Goal: Contribute content: Add original content to the website for others to see

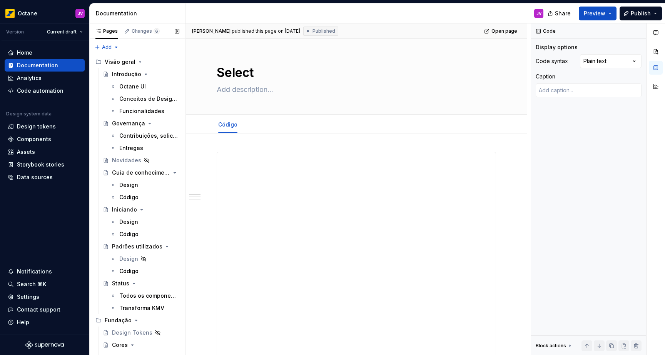
scroll to position [7, 145]
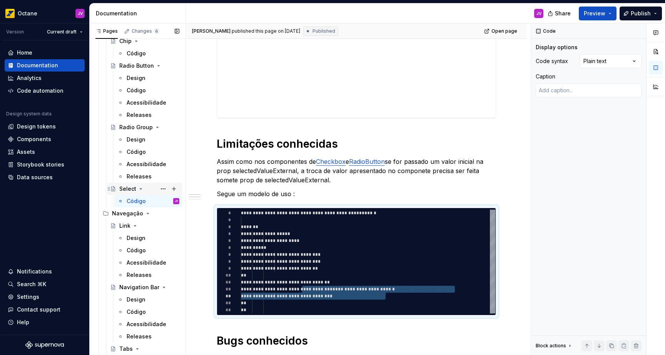
click at [138, 191] on icon "Page tree" at bounding box center [141, 189] width 6 height 6
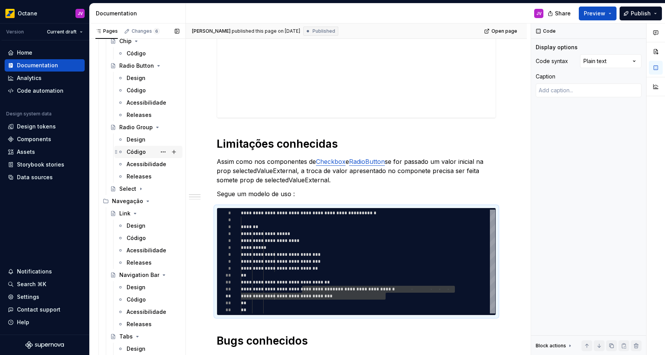
click at [138, 151] on div "Código" at bounding box center [136, 152] width 19 height 8
type textarea "*"
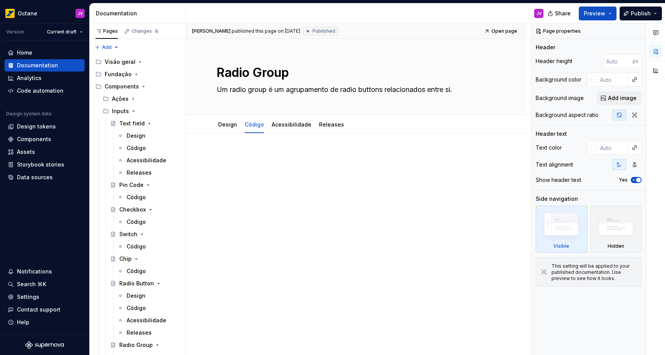
click at [258, 168] on div at bounding box center [357, 166] width 280 height 29
click at [203, 156] on div at bounding box center [356, 216] width 341 height 164
click at [217, 158] on div "Tiago Almeida published this page on September 24, 2025 Published Open page Rad…" at bounding box center [358, 189] width 345 height 332
click at [225, 157] on p at bounding box center [357, 156] width 280 height 9
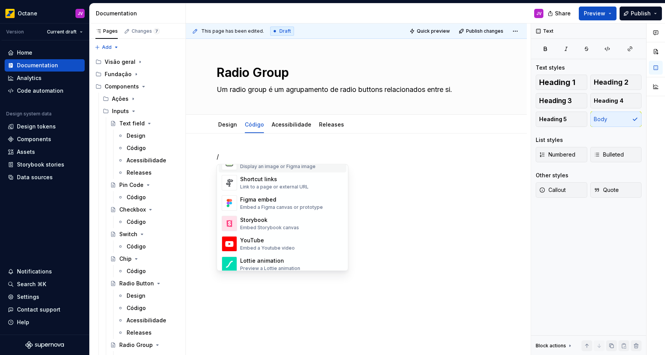
scroll to position [391, 0]
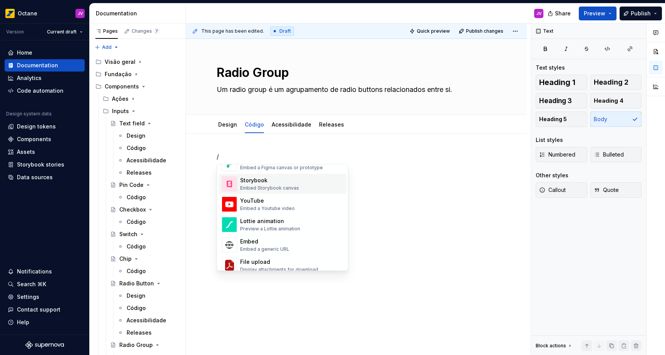
click at [246, 181] on div "Storybook" at bounding box center [269, 181] width 59 height 8
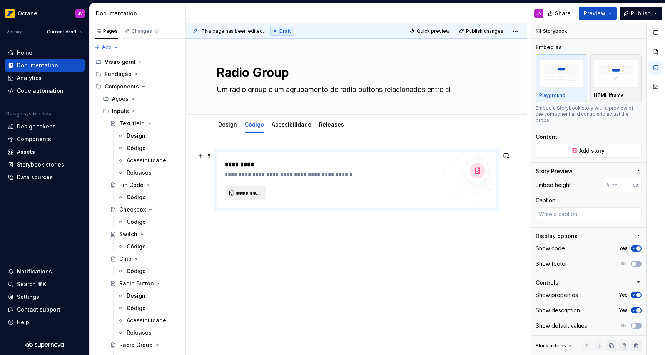
click at [246, 195] on span "*********" at bounding box center [248, 193] width 25 height 8
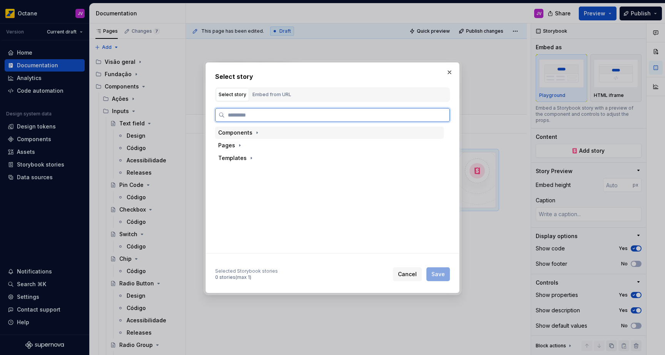
click at [247, 133] on div "Components" at bounding box center [235, 133] width 34 height 8
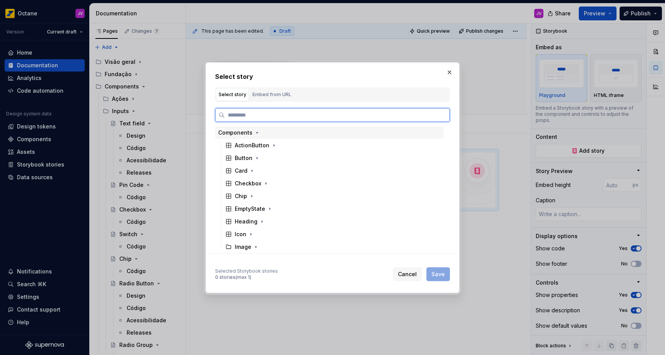
click at [245, 133] on div "Components" at bounding box center [235, 133] width 34 height 8
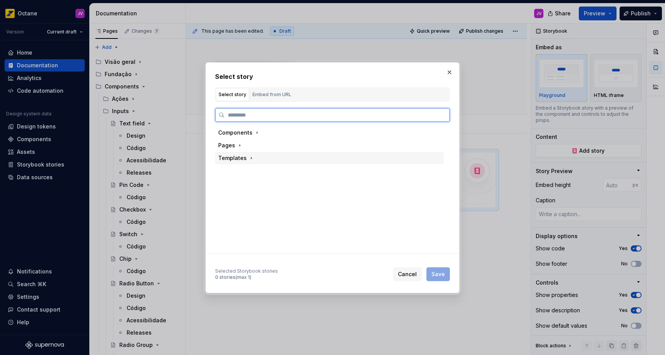
click at [244, 157] on div "Templates" at bounding box center [232, 158] width 28 height 8
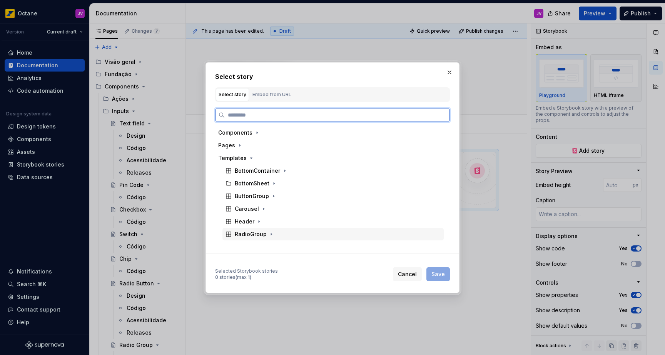
click at [262, 231] on div "RadioGroup" at bounding box center [251, 235] width 32 height 8
drag, startPoint x: 326, startPoint y: 249, endPoint x: 334, endPoint y: 256, distance: 10.1
click at [326, 249] on div "Docs" at bounding box center [337, 247] width 214 height 12
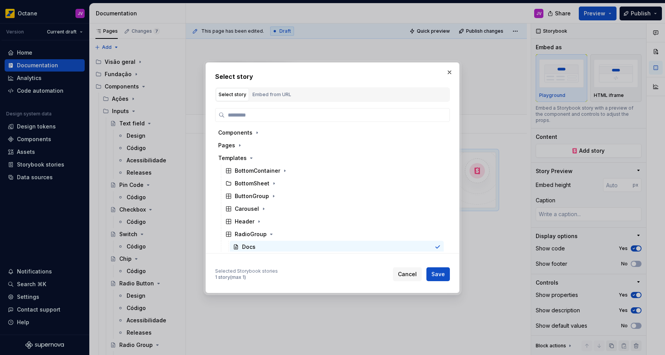
click at [437, 273] on span "Save" at bounding box center [438, 275] width 13 height 8
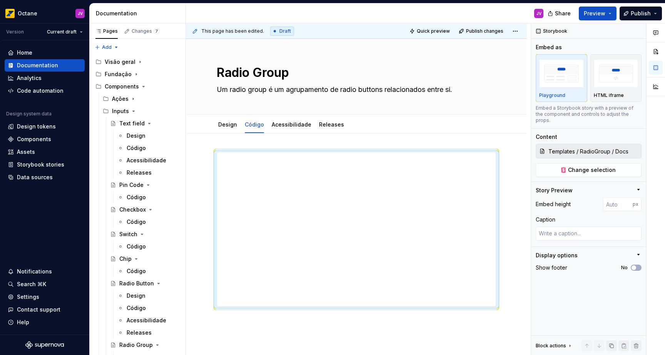
scroll to position [67, 0]
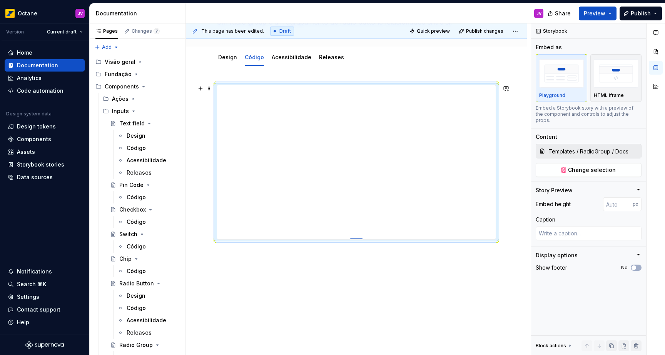
type textarea "*"
type input "553"
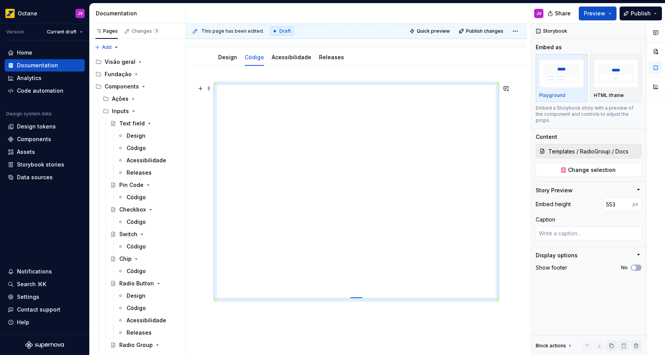
type textarea "*"
type input "561"
type textarea "*"
type input "572"
type textarea "*"
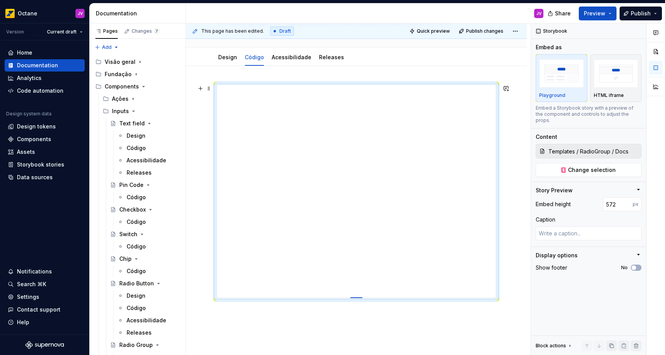
type input "575"
type textarea "*"
type input "577"
type textarea "*"
type input "578"
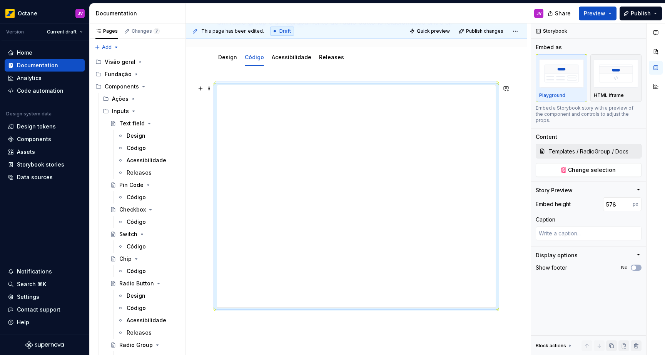
type textarea "*"
type input "720"
type textarea "*"
type input "731"
type textarea "*"
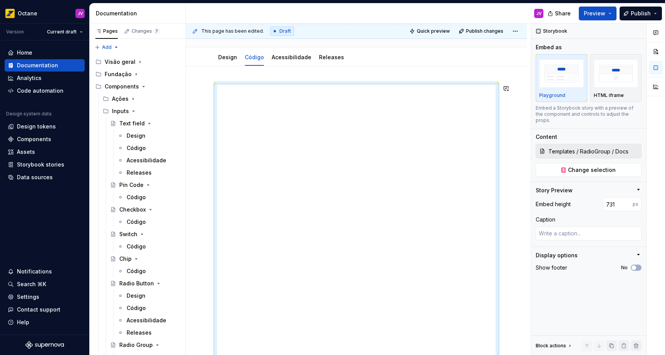
type input "741"
type textarea "*"
type input "749"
type textarea "*"
type input "755"
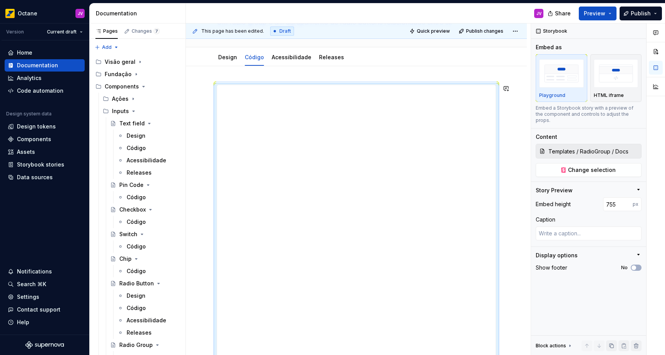
type textarea "*"
type input "761"
type textarea "*"
type input "770"
drag, startPoint x: 357, startPoint y: 239, endPoint x: 371, endPoint y: 382, distance: 143.2
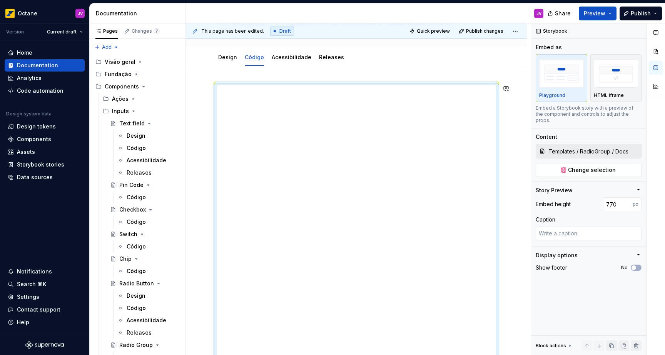
click at [371, 355] on html "Octane JV Version Current draft Home Documentation Analytics Code automation De…" at bounding box center [332, 177] width 665 height 355
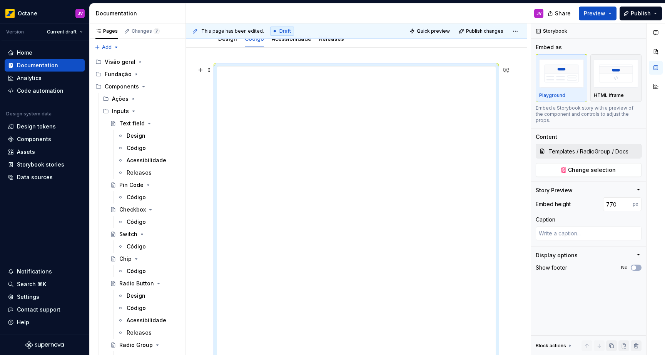
scroll to position [209, 0]
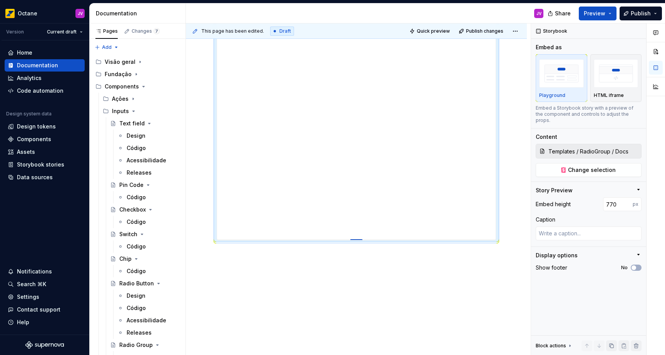
type textarea "*"
type input "769"
type textarea "*"
type input "768"
type textarea "*"
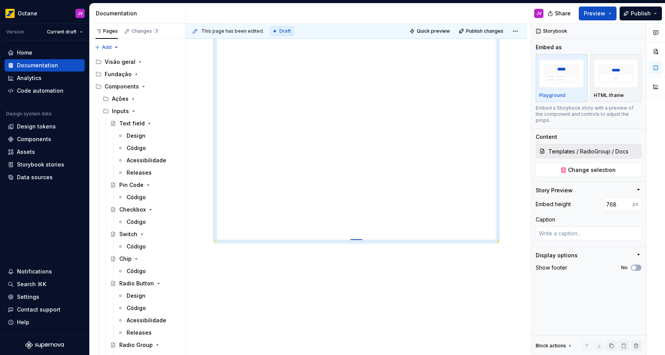
type input "767"
type textarea "*"
type input "766"
type textarea "*"
type input "765"
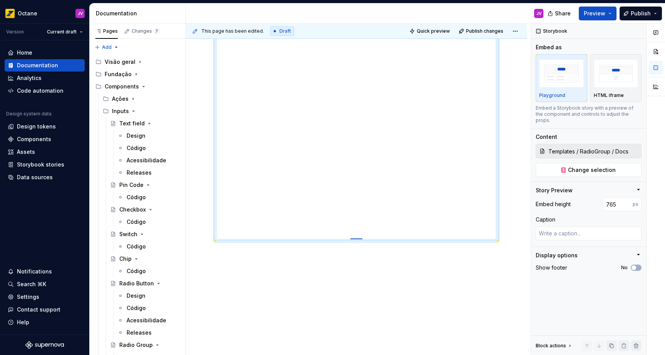
type textarea "*"
type input "764"
type textarea "*"
type input "762"
type textarea "*"
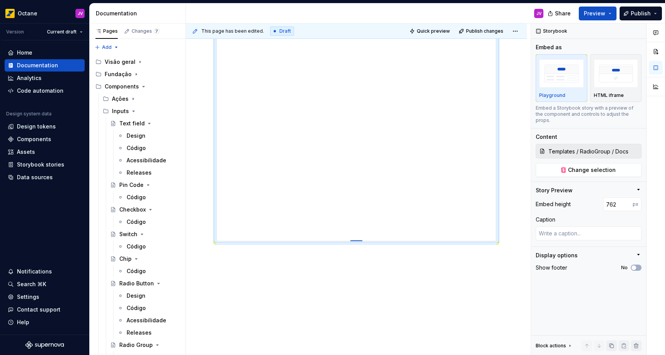
type input "759"
type textarea "*"
type input "756"
type textarea "*"
type input "752"
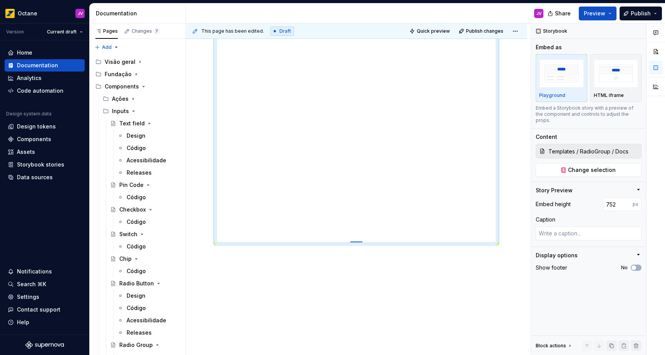
type textarea "*"
type input "744"
type textarea "*"
type input "740"
type textarea "*"
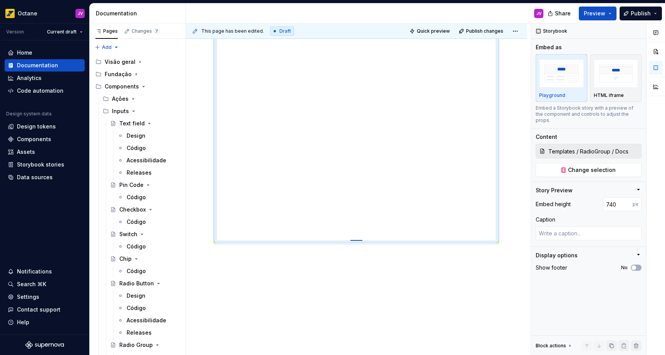
type input "738"
type textarea "*"
type input "790"
type textarea "*"
type input "793"
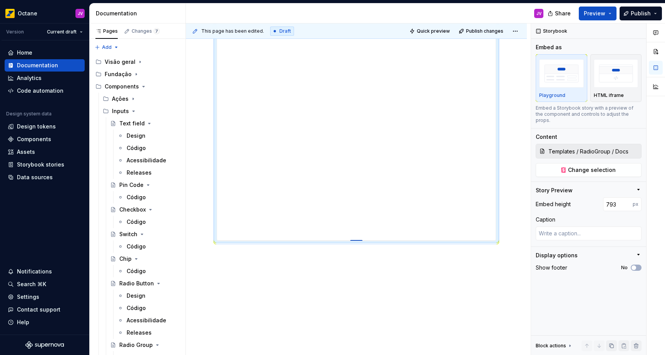
type textarea "*"
type input "799"
type textarea "*"
type input "805"
type textarea "*"
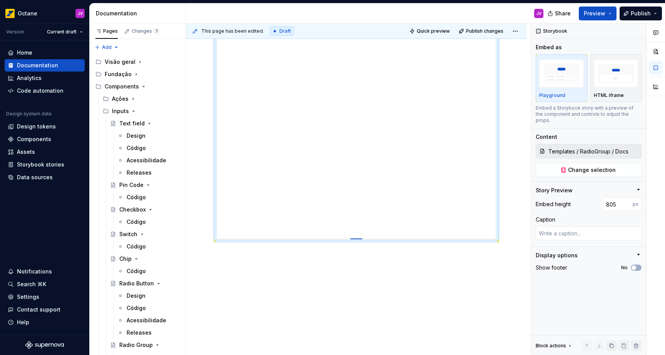
type input "808"
type textarea "*"
type input "811"
type textarea "*"
type input "816"
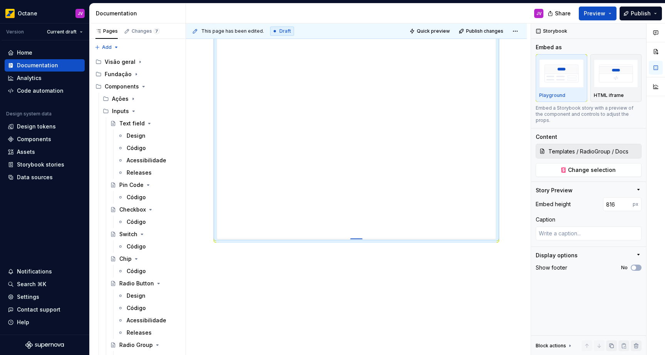
type textarea "*"
type input "827"
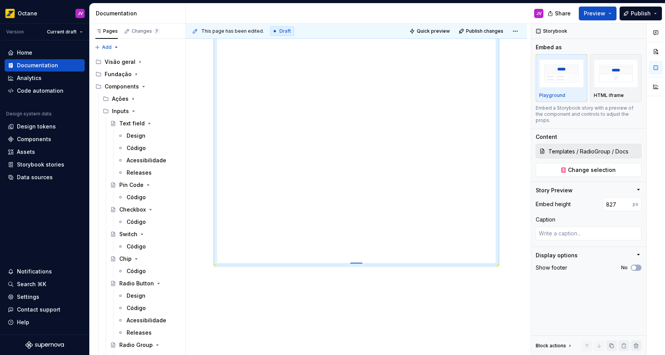
type textarea "*"
type input "831"
type textarea "*"
type input "839"
type textarea "*"
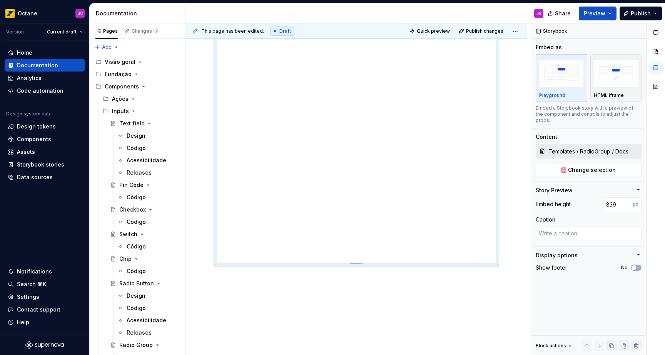
type input "842"
type textarea "*"
type input "844"
type textarea "*"
type input "848"
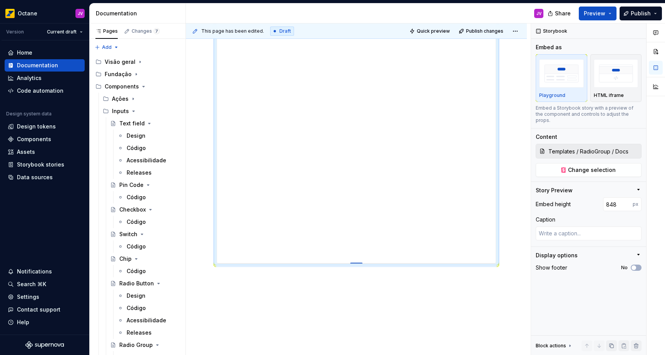
type textarea "*"
type input "849"
type textarea "*"
type input "848"
type textarea "*"
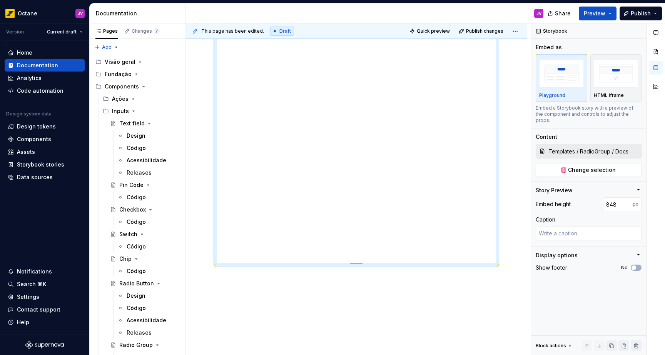
type input "847"
type textarea "*"
type input "846"
type textarea "*"
type input "844"
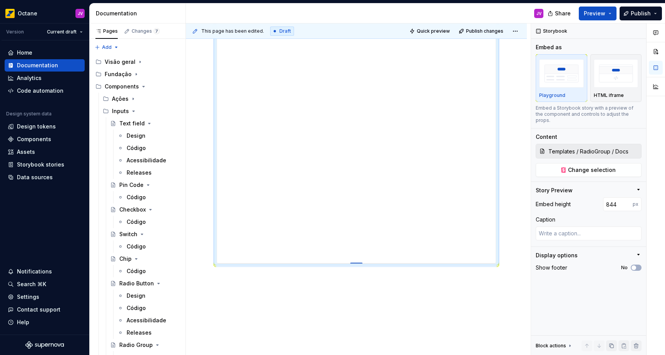
drag, startPoint x: 359, startPoint y: 240, endPoint x: 360, endPoint y: 267, distance: 27.8
click at [360, 265] on div at bounding box center [356, 264] width 12 height 2
type textarea "*"
type input "843"
click at [360, 305] on div at bounding box center [356, 155] width 341 height 460
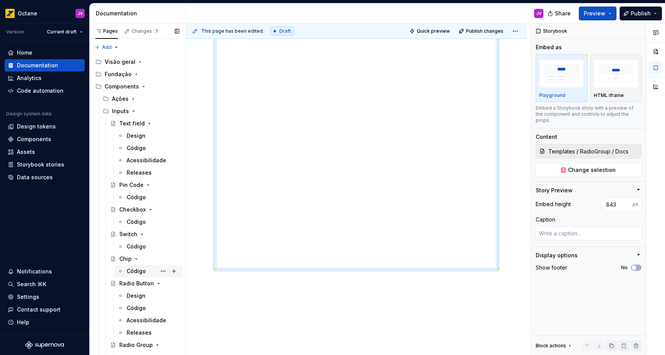
click at [129, 272] on div "Código" at bounding box center [136, 272] width 19 height 8
click at [130, 270] on div "Código" at bounding box center [136, 272] width 19 height 8
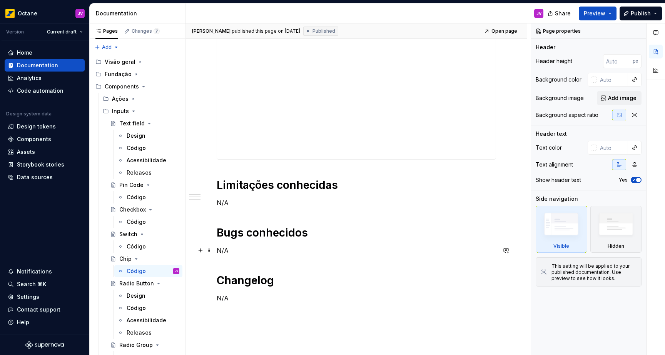
scroll to position [271, 0]
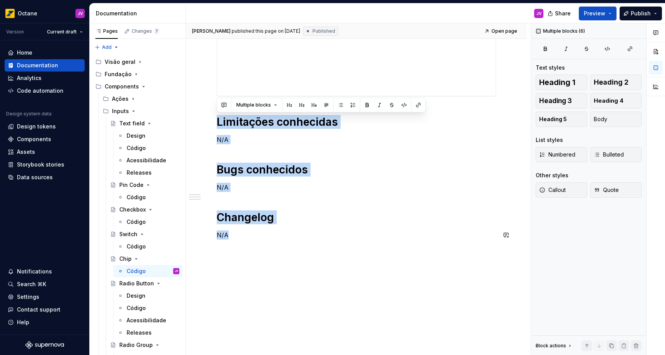
drag, startPoint x: 231, startPoint y: 147, endPoint x: 302, endPoint y: 242, distance: 118.5
click at [303, 242] on div "Limitações conhecidas N/A Bugs conhecidos N/A Changelog N/A" at bounding box center [357, 65] width 280 height 368
copy div "Limitações conhecidas N/A Bugs conhecidos N/A Changelog N/A"
click at [140, 306] on div "Código" at bounding box center [136, 309] width 19 height 8
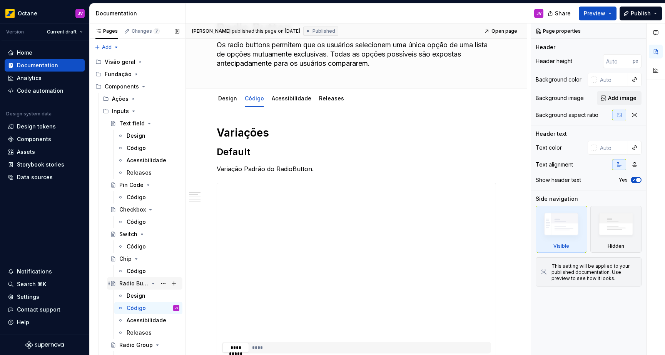
scroll to position [73, 0]
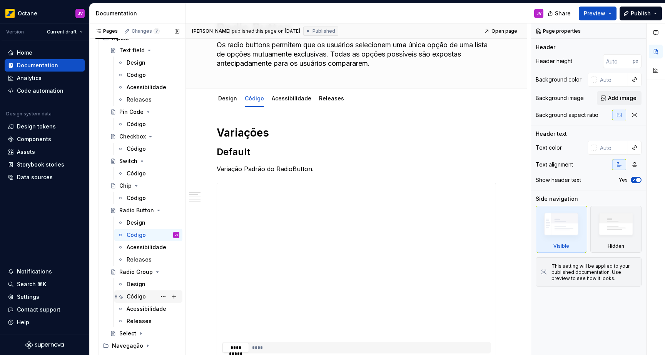
click at [137, 298] on div "Código" at bounding box center [136, 297] width 19 height 8
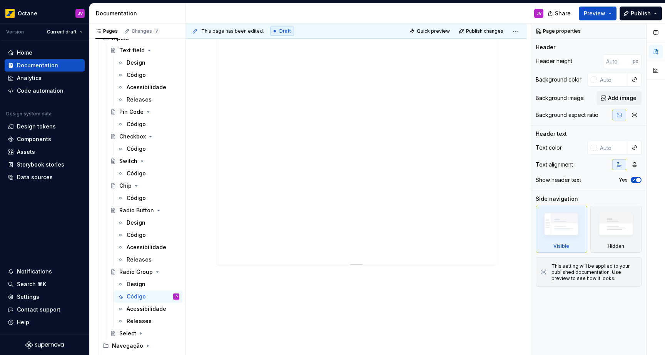
scroll to position [238, 0]
click at [399, 269] on div at bounding box center [356, 126] width 341 height 460
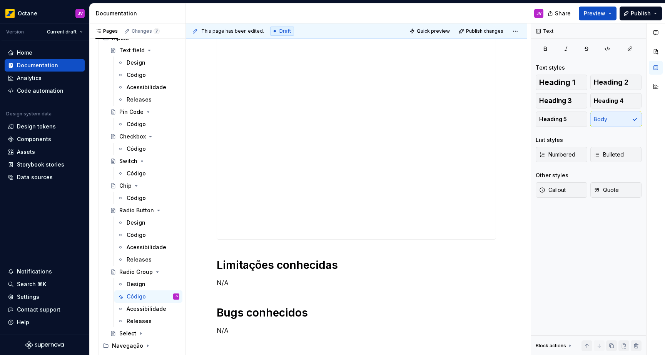
click at [447, 274] on div "Limitações conhecidas N/A Bugs conhecidos N/A Changelog N/A" at bounding box center [357, 148] width 280 height 469
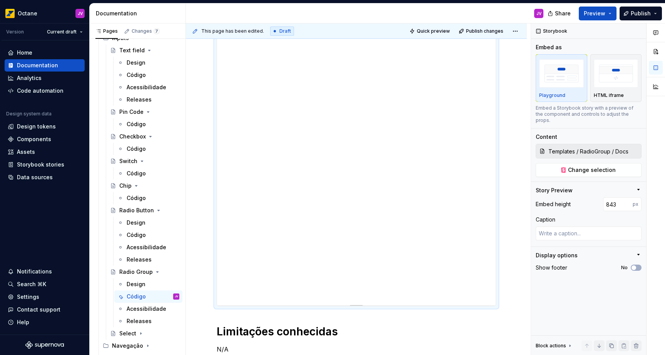
scroll to position [167, 0]
click at [358, 309] on div at bounding box center [357, 310] width 54 height 2
type textarea "*"
type input "842"
type textarea "*"
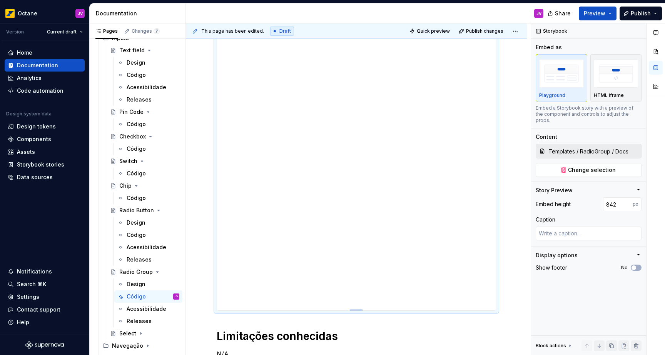
type input "834"
type textarea "*"
type input "819"
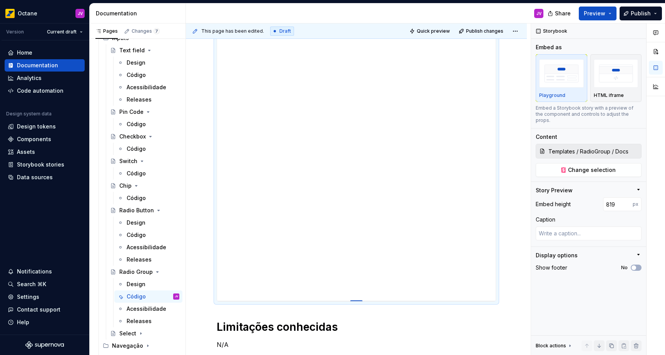
type textarea "*"
type input "813"
type textarea "*"
type input "810"
type textarea "*"
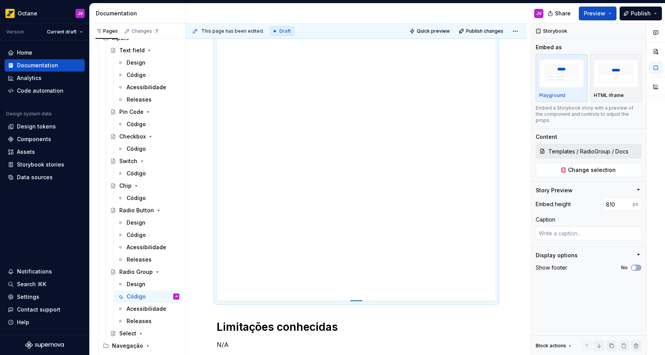
type input "809"
type textarea "*"
type input "808"
type textarea "*"
type input "809"
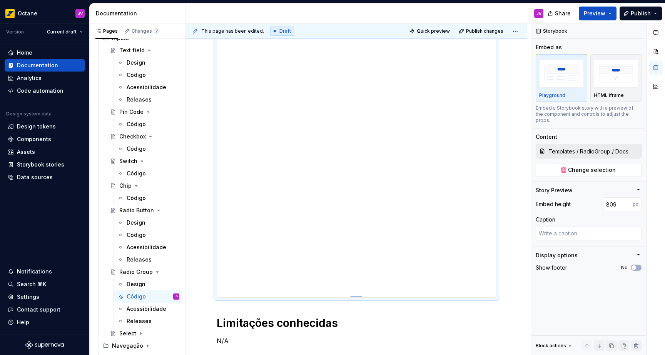
type textarea "*"
type input "810"
type textarea "*"
type input "811"
type textarea "*"
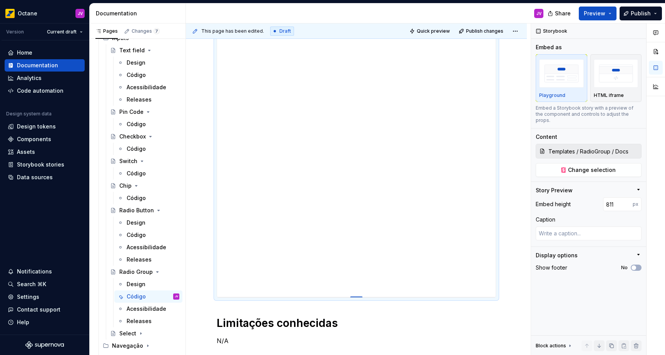
type input "817"
type textarea "*"
type input "822"
type textarea "*"
type input "823"
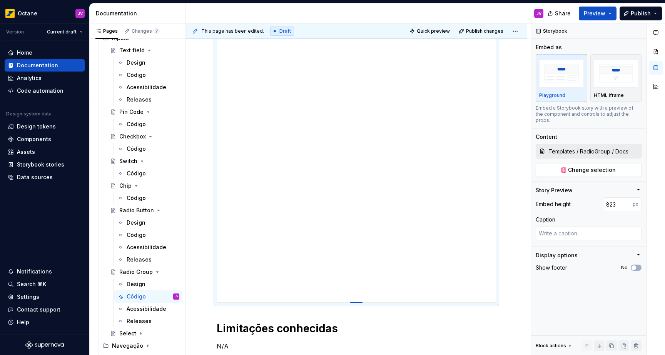
type textarea "*"
type input "824"
drag, startPoint x: 357, startPoint y: 310, endPoint x: 359, endPoint y: 302, distance: 7.8
click at [357, 303] on div at bounding box center [356, 303] width 12 height 2
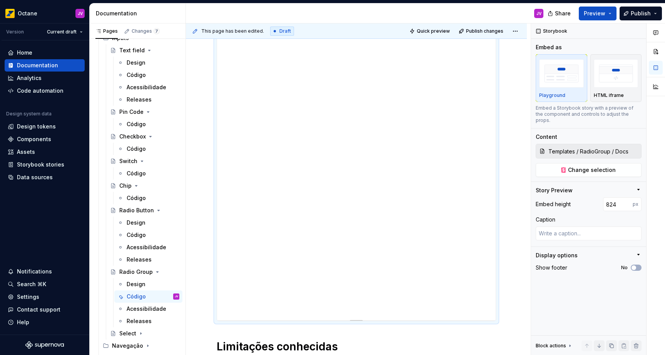
scroll to position [136, 0]
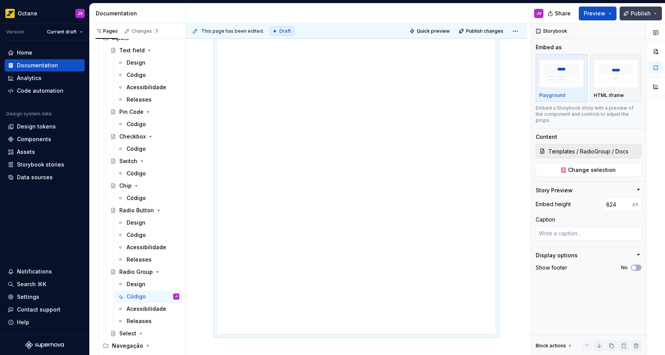
click at [636, 15] on span "Publish" at bounding box center [641, 14] width 20 height 8
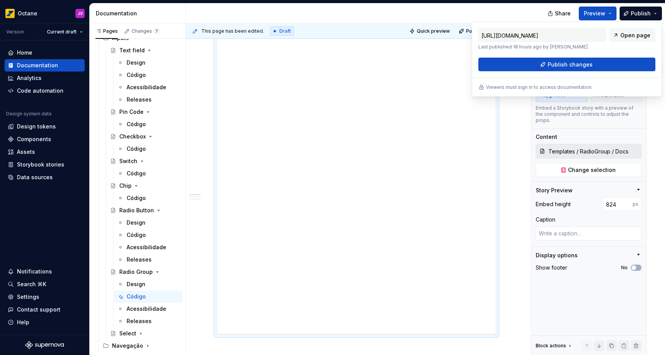
type textarea "*"
